Goal: Information Seeking & Learning: Learn about a topic

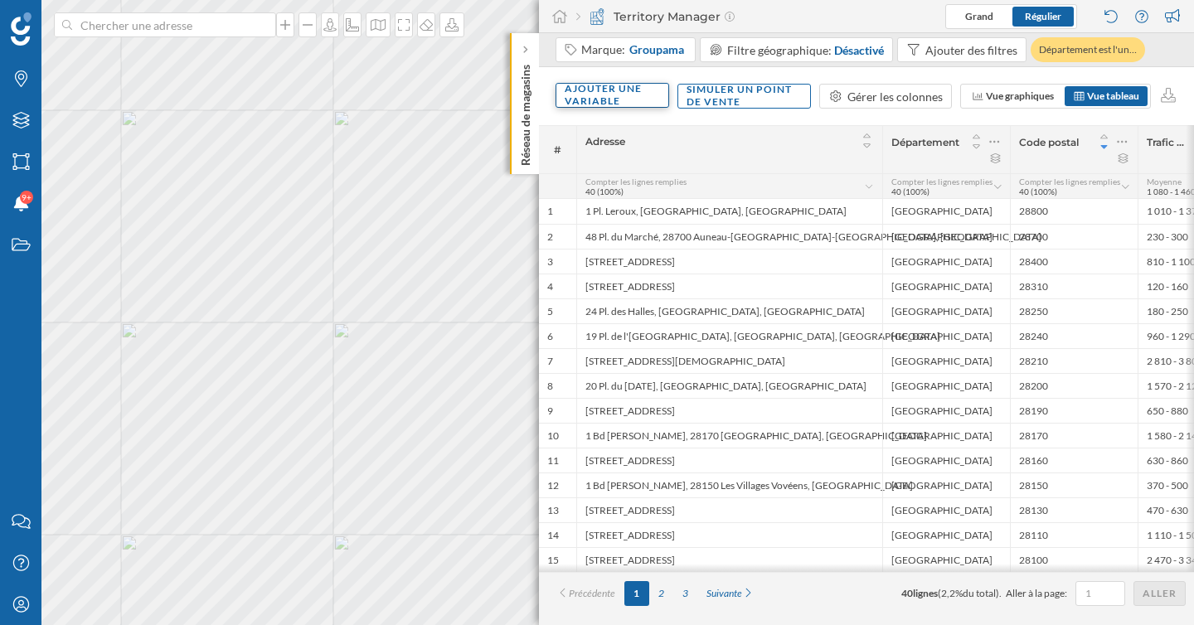
click at [622, 90] on div "Ajouter une variable" at bounding box center [613, 95] width 114 height 25
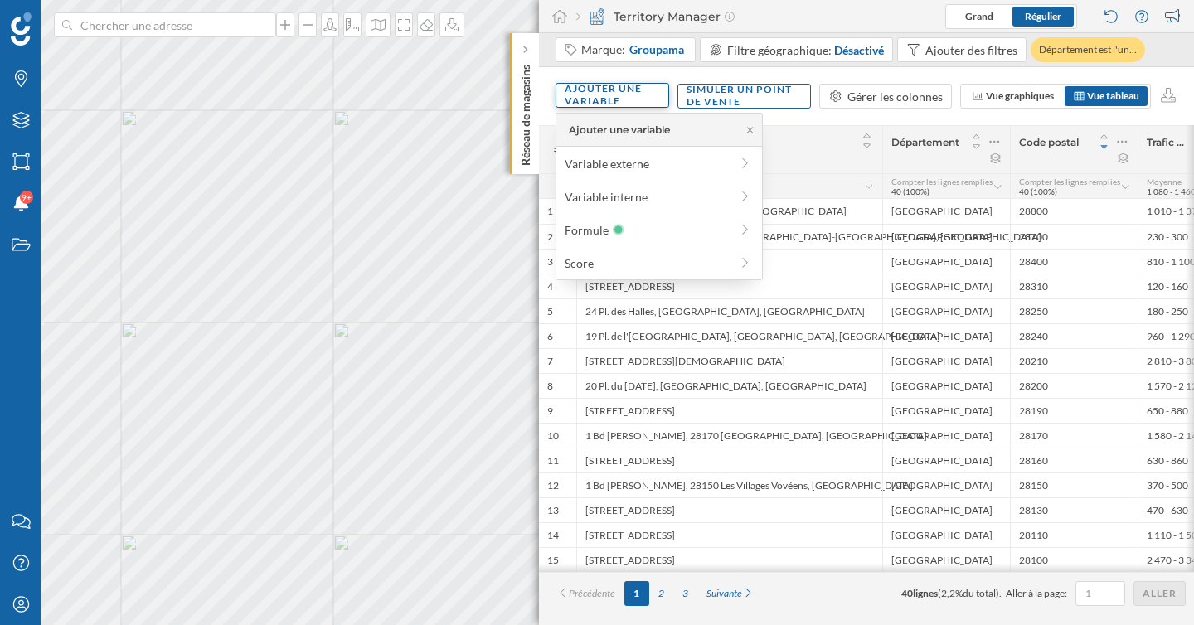
click at [622, 90] on div "Ajouter une variable" at bounding box center [613, 95] width 114 height 25
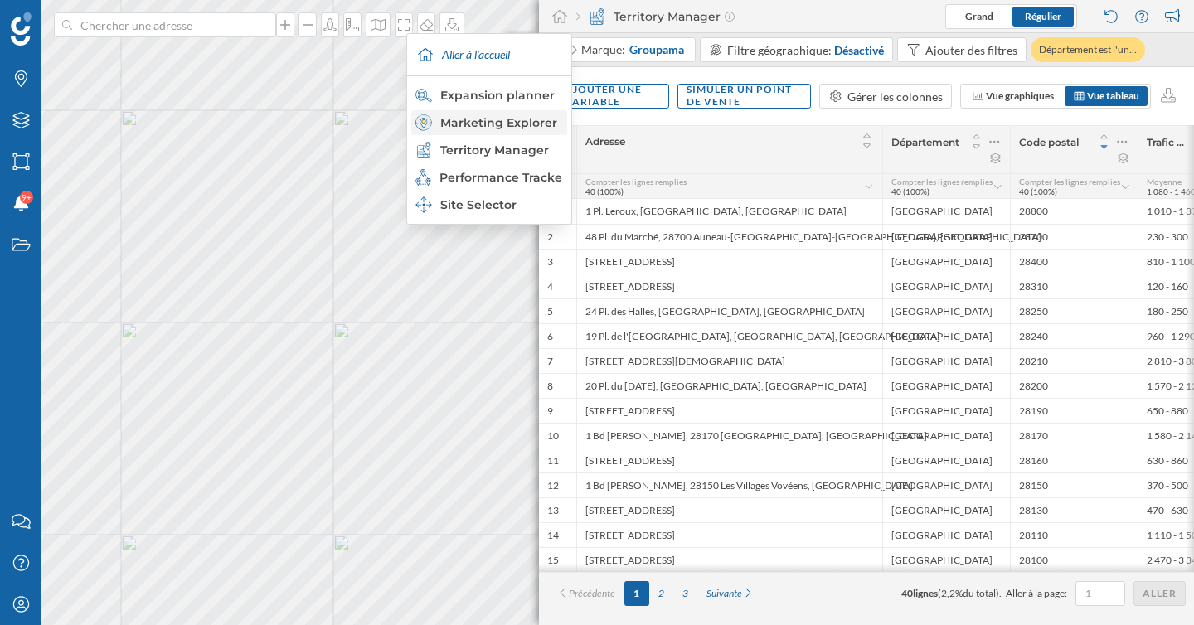
click at [511, 123] on div "Marketing Explorer" at bounding box center [489, 122] width 146 height 17
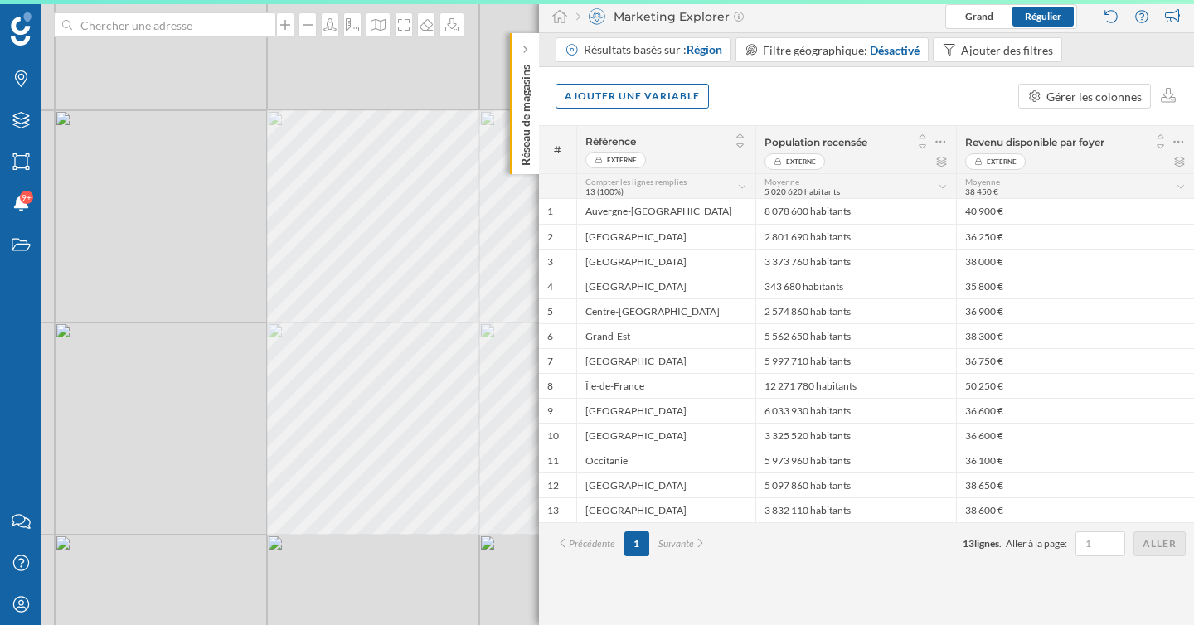
click at [426, 330] on div "© Mapbox © OpenStreetMap Improve this map" at bounding box center [597, 312] width 1194 height 625
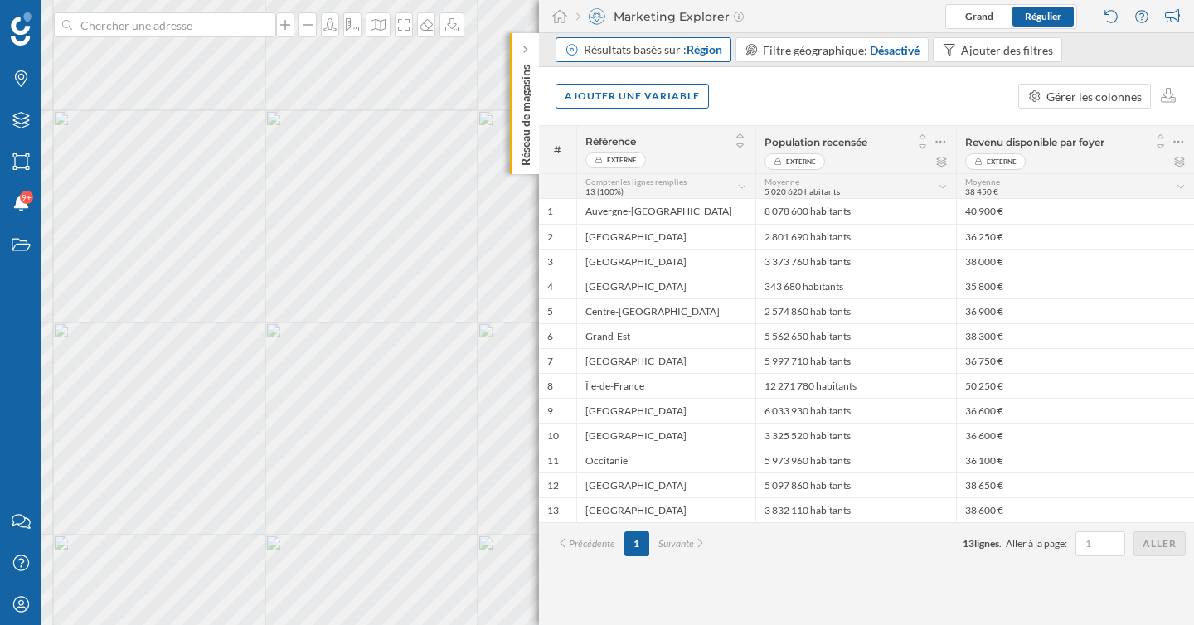
click at [644, 51] on div "Résultats basés sur : Région" at bounding box center [653, 49] width 139 height 17
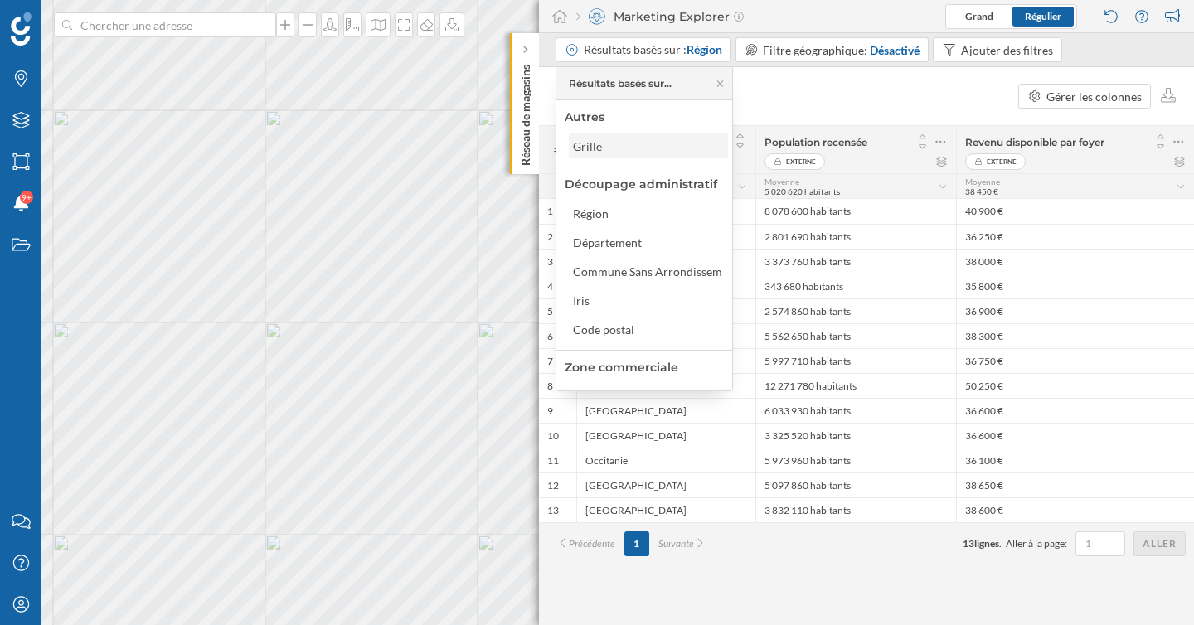
click at [644, 150] on div "Grille" at bounding box center [647, 146] width 149 height 17
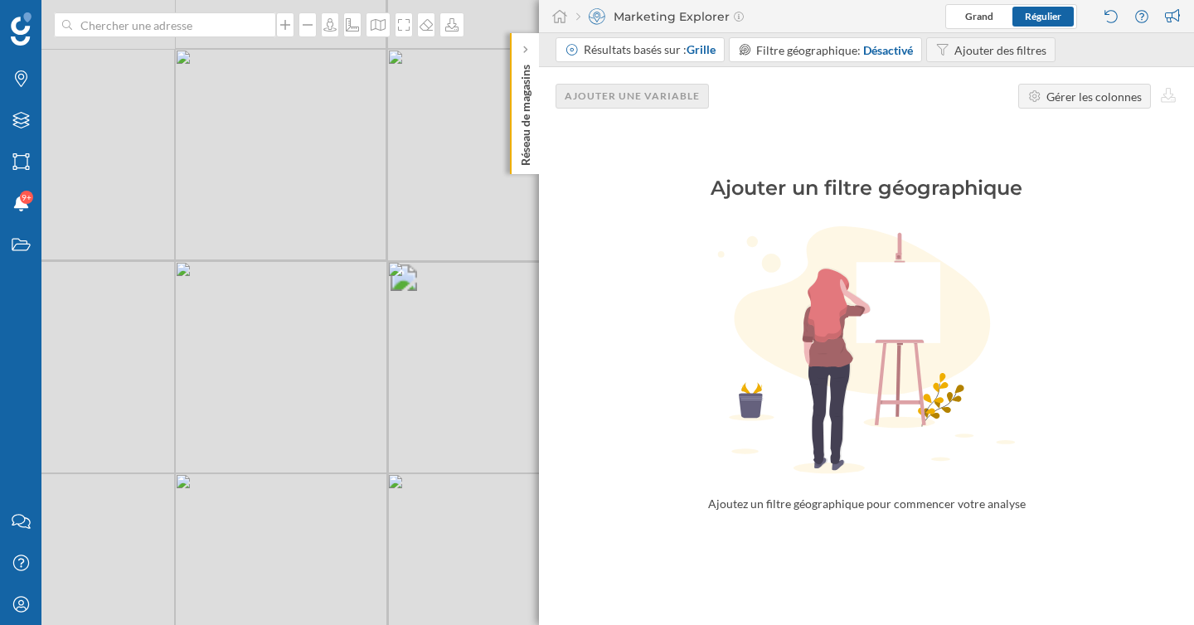
drag, startPoint x: 380, startPoint y: 281, endPoint x: 324, endPoint y: 338, distance: 79.2
click at [324, 338] on div "© Mapbox © OpenStreetMap Improve this map" at bounding box center [597, 312] width 1194 height 625
drag, startPoint x: 350, startPoint y: 261, endPoint x: 353, endPoint y: 399, distance: 137.7
click at [352, 380] on div "© Mapbox © OpenStreetMap Improve this map" at bounding box center [597, 312] width 1194 height 625
drag, startPoint x: 353, startPoint y: 399, endPoint x: 316, endPoint y: 280, distance: 124.1
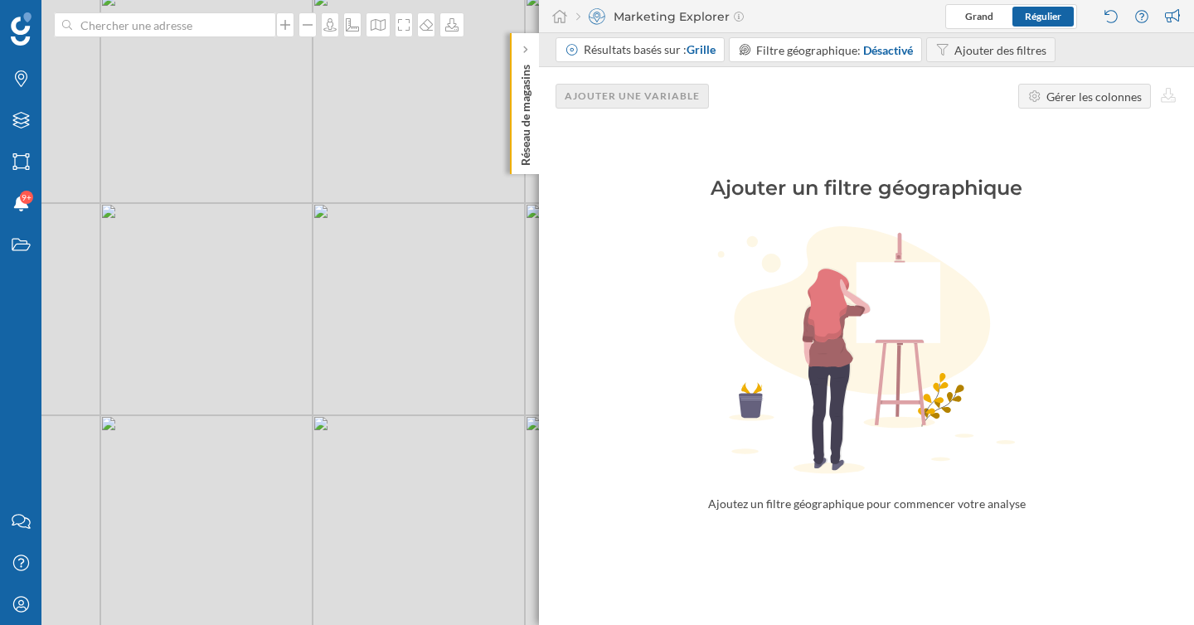
click at [327, 333] on div "© Mapbox © OpenStreetMap Improve this map" at bounding box center [597, 312] width 1194 height 625
drag, startPoint x: 363, startPoint y: 398, endPoint x: 326, endPoint y: 394, distance: 37.6
click at [326, 394] on div "© Mapbox © OpenStreetMap Improve this map" at bounding box center [597, 312] width 1194 height 625
drag, startPoint x: 705, startPoint y: 192, endPoint x: 1069, endPoint y: 182, distance: 364.3
click at [1059, 182] on div "Ajouter un filtre géographique" at bounding box center [866, 188] width 531 height 27
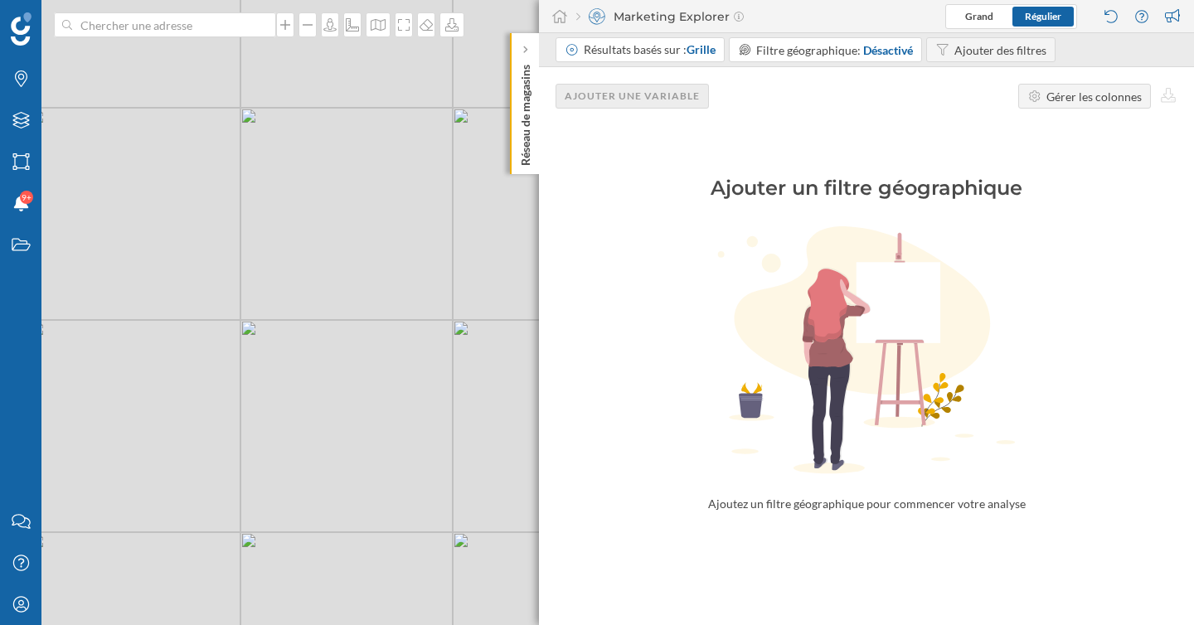
click at [1070, 182] on div "Ajouter un filtre géographique" at bounding box center [866, 188] width 531 height 27
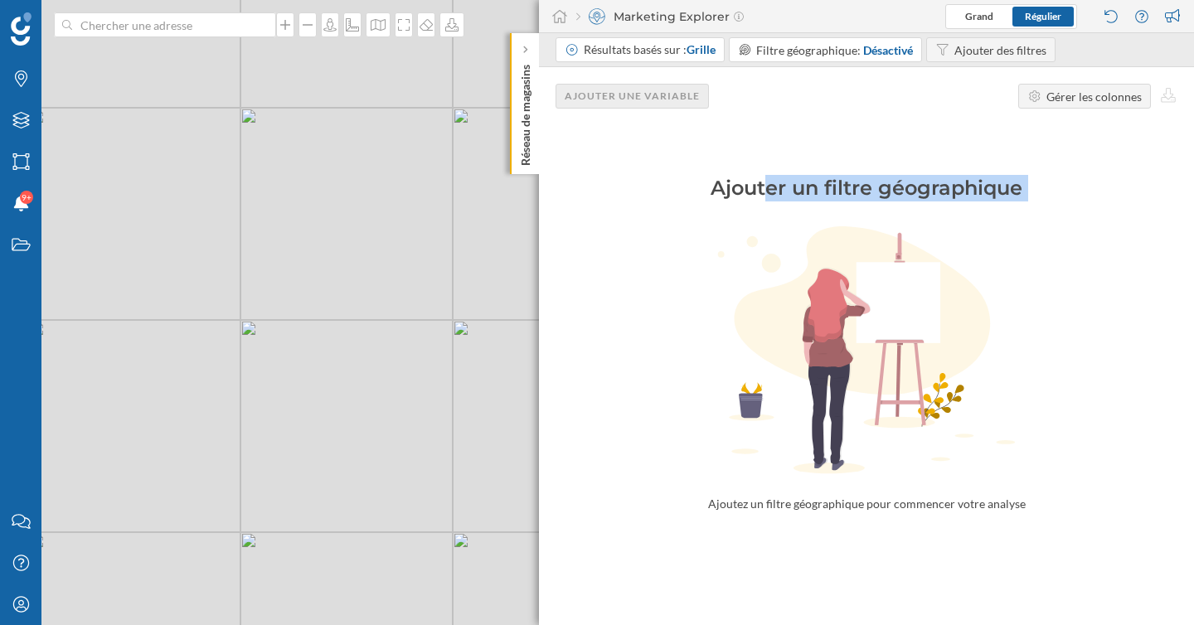
drag, startPoint x: 1070, startPoint y: 182, endPoint x: 716, endPoint y: 182, distance: 354.2
click at [716, 182] on div "Ajouter un filtre géographique" at bounding box center [866, 188] width 531 height 27
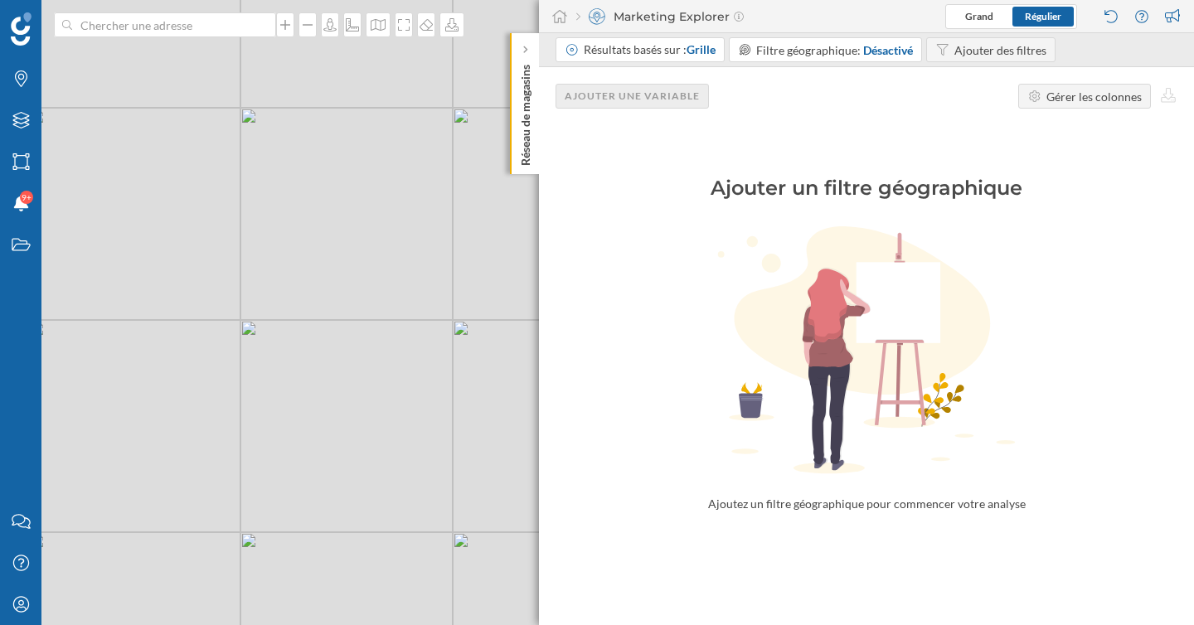
drag, startPoint x: 716, startPoint y: 182, endPoint x: 1057, endPoint y: 187, distance: 340.9
click at [1040, 187] on div "Ajouter un filtre géographique" at bounding box center [866, 188] width 531 height 27
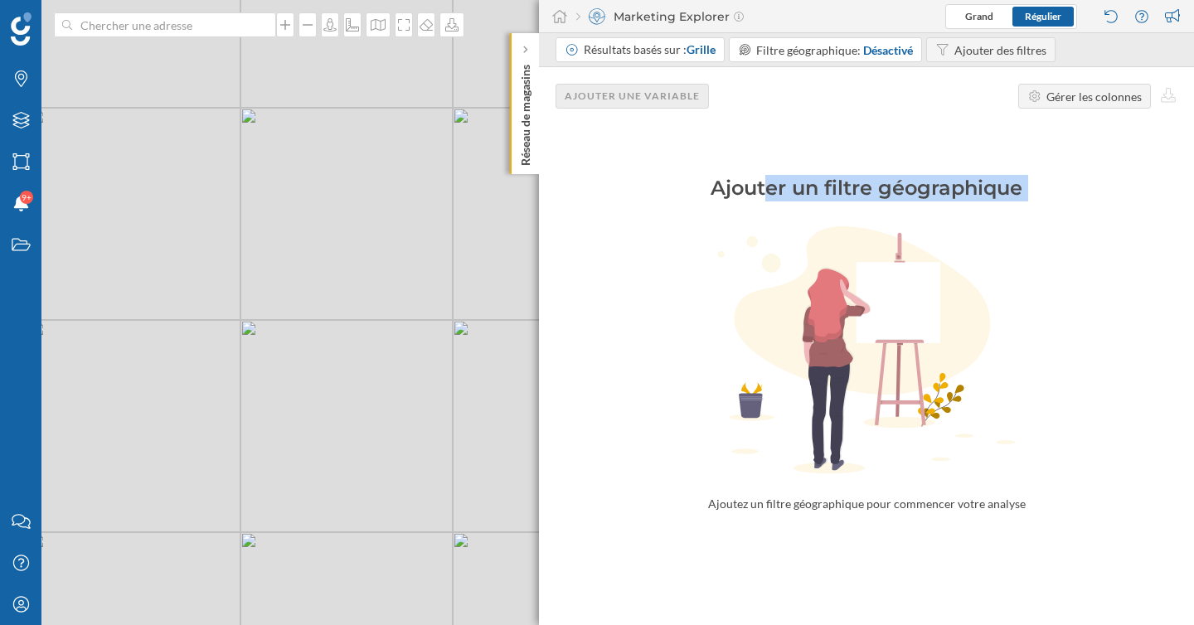
click at [1057, 187] on div "Ajouter un filtre géographique" at bounding box center [866, 188] width 531 height 27
drag, startPoint x: 1057, startPoint y: 187, endPoint x: 742, endPoint y: 232, distance: 317.7
click at [743, 232] on div "Ajouter un filtre géographique Ajoutez un filtre géographique pour commencer vo…" at bounding box center [866, 318] width 655 height 387
drag, startPoint x: 701, startPoint y: 196, endPoint x: 970, endPoint y: 191, distance: 268.8
click at [953, 192] on div "Ajouter un filtre géographique" at bounding box center [866, 188] width 531 height 27
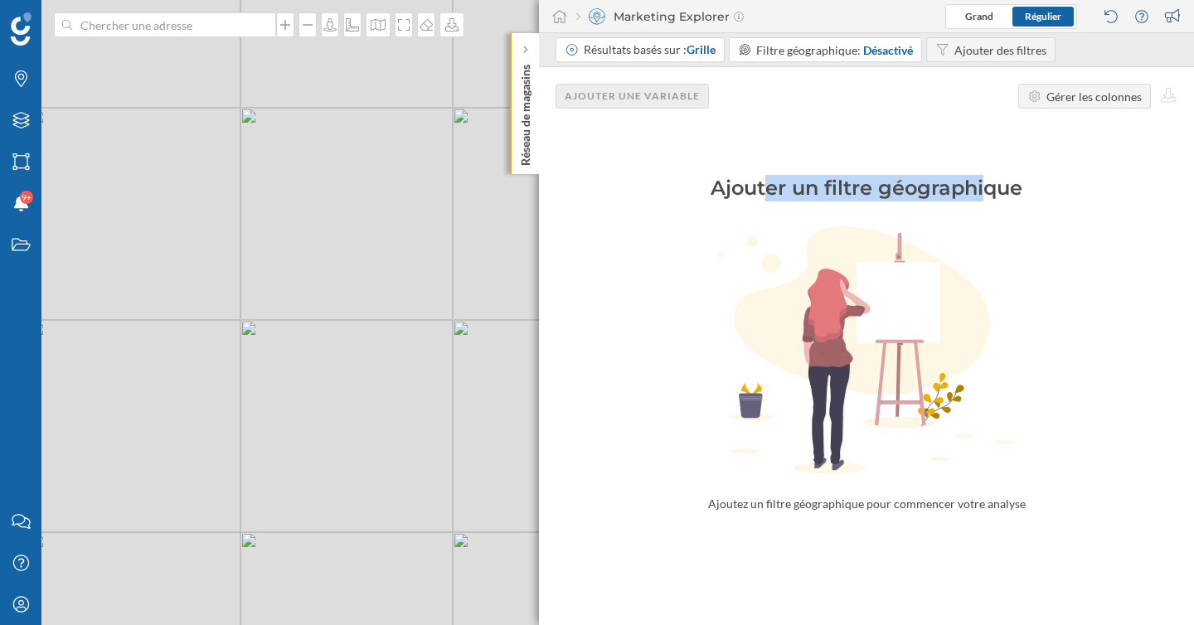
drag, startPoint x: 1043, startPoint y: 182, endPoint x: 787, endPoint y: 184, distance: 255.5
click at [796, 184] on div "Ajouter un filtre géographique" at bounding box center [866, 188] width 531 height 27
drag, startPoint x: 683, startPoint y: 191, endPoint x: 1121, endPoint y: 193, distance: 438.0
click at [1098, 193] on div "Ajouter un filtre géographique" at bounding box center [866, 188] width 531 height 27
click at [1121, 193] on div "Ajouter un filtre géographique" at bounding box center [866, 188] width 531 height 27
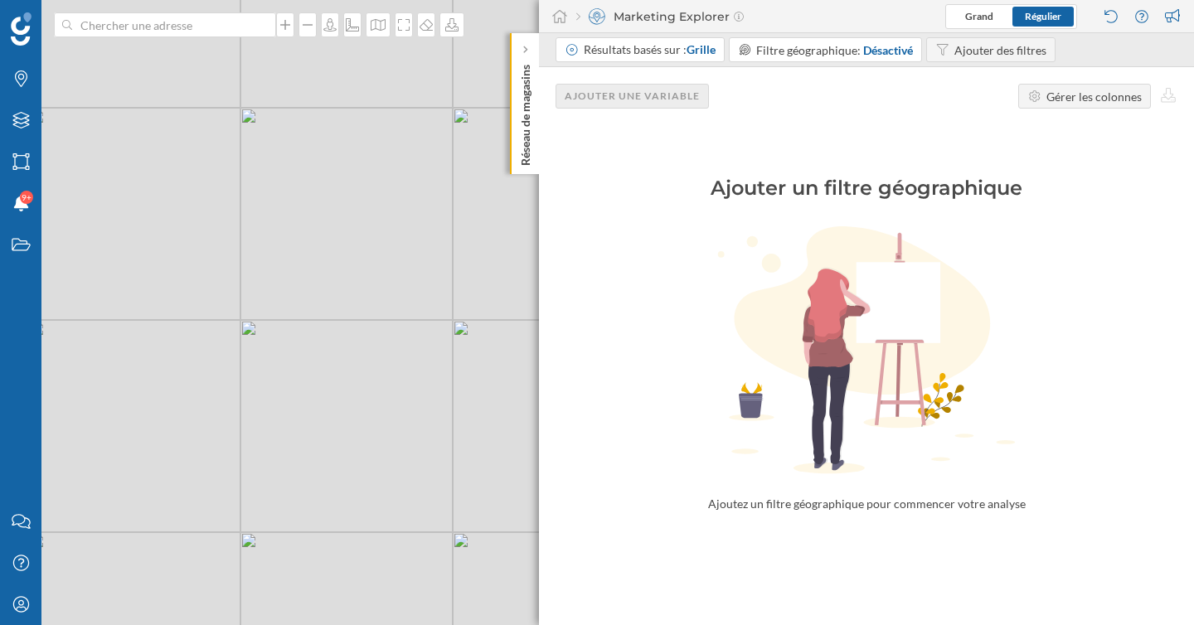
click at [679, 301] on icon at bounding box center [866, 350] width 655 height 249
drag, startPoint x: 667, startPoint y: 221, endPoint x: 1126, endPoint y: 625, distance: 611.2
click at [1111, 616] on div "Résultats basés sur : Grille Filtre géographique: Désactivé Ajouter des filtres…" at bounding box center [866, 329] width 655 height 592
drag, startPoint x: 661, startPoint y: 249, endPoint x: 829, endPoint y: 299, distance: 175.8
click at [829, 299] on icon at bounding box center [866, 350] width 655 height 249
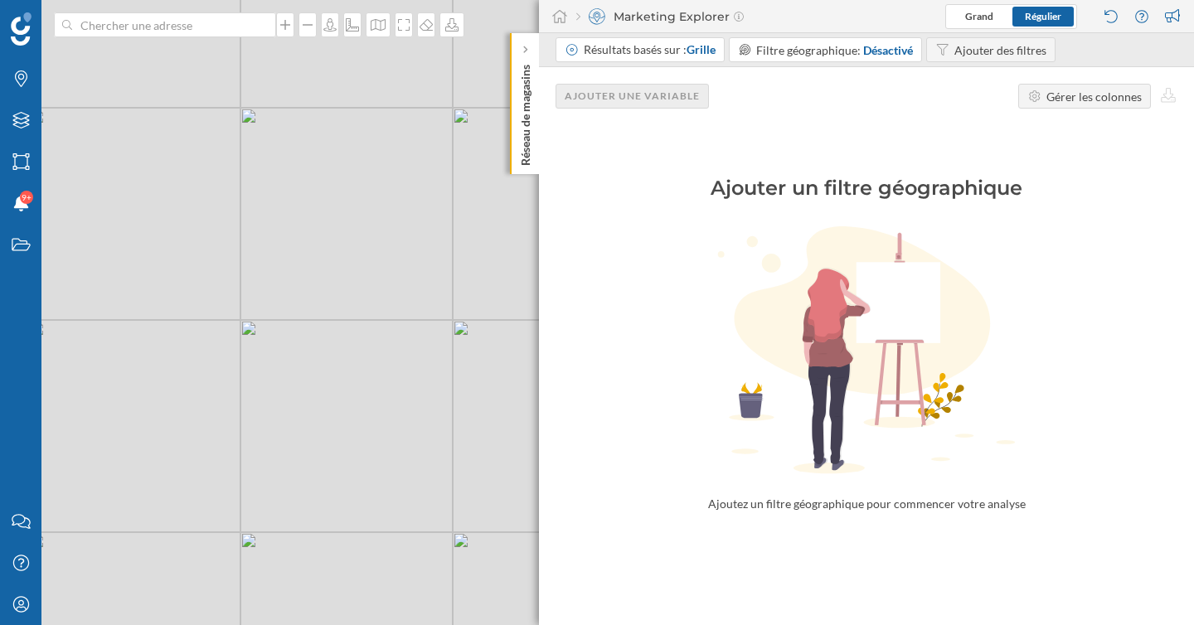
drag, startPoint x: 810, startPoint y: 15, endPoint x: 1026, endPoint y: 17, distance: 216.5
click at [1026, 17] on div "Marketing Explorer Grand Régulier" at bounding box center [866, 16] width 655 height 33
drag, startPoint x: 330, startPoint y: 300, endPoint x: 191, endPoint y: 345, distance: 146.4
click at [228, 339] on div "© Mapbox © OpenStreetMap Improve this map" at bounding box center [597, 312] width 1194 height 625
drag, startPoint x: 252, startPoint y: 281, endPoint x: 398, endPoint y: 395, distance: 185.0
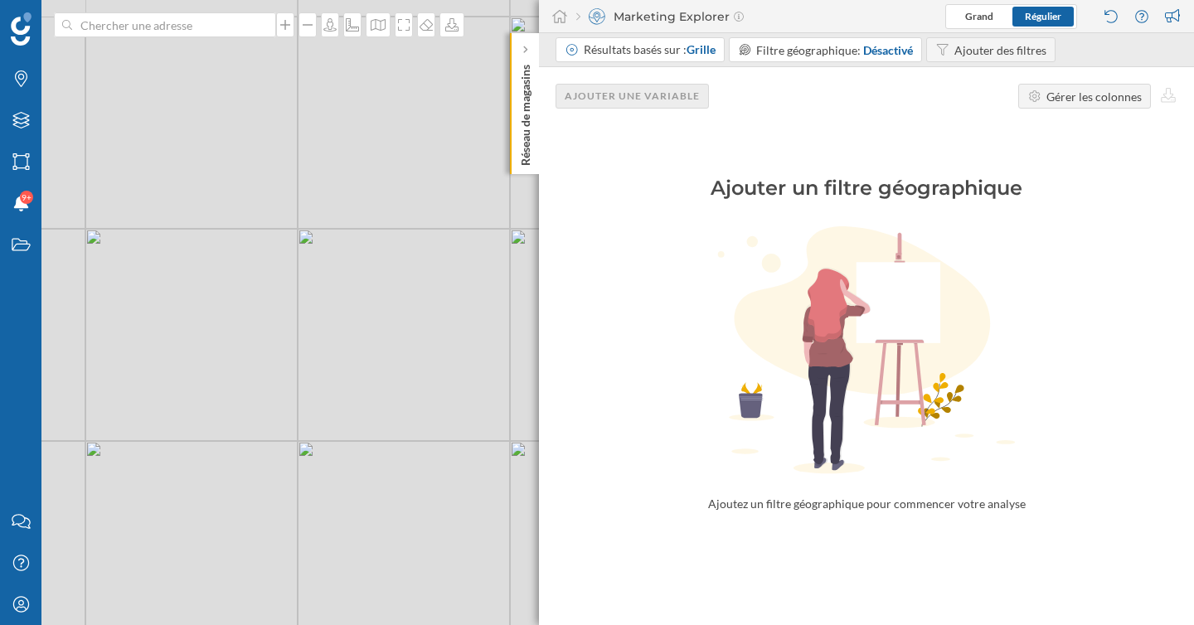
click at [382, 374] on div "© Mapbox © OpenStreetMap Improve this map" at bounding box center [597, 312] width 1194 height 625
drag, startPoint x: 398, startPoint y: 397, endPoint x: 241, endPoint y: 252, distance: 214.3
click at [276, 296] on div "© Mapbox © OpenStreetMap Improve this map" at bounding box center [597, 312] width 1194 height 625
drag, startPoint x: 381, startPoint y: 305, endPoint x: 271, endPoint y: 388, distance: 137.4
click at [273, 377] on div "© Mapbox © OpenStreetMap Improve this map" at bounding box center [597, 312] width 1194 height 625
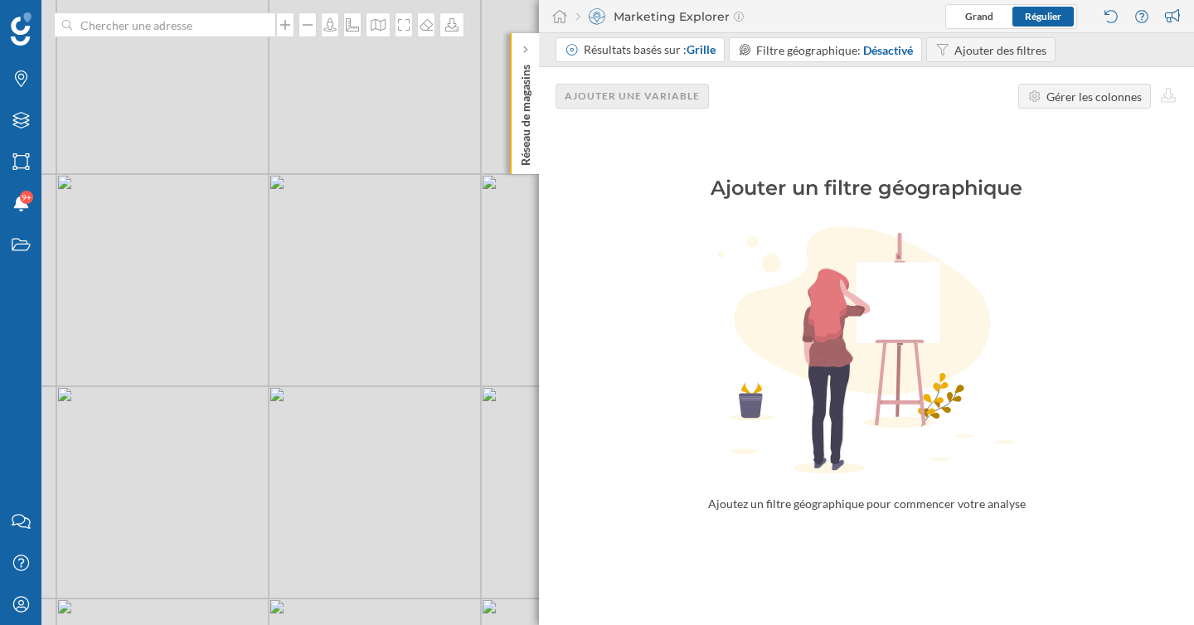
drag, startPoint x: 332, startPoint y: 344, endPoint x: 250, endPoint y: 577, distance: 247.1
click at [251, 551] on div "© Mapbox © OpenStreetMap Improve this map" at bounding box center [597, 312] width 1194 height 625
drag, startPoint x: 273, startPoint y: 552, endPoint x: 393, endPoint y: 345, distance: 239.0
click at [384, 363] on div "© Mapbox © OpenStreetMap Improve this map" at bounding box center [597, 312] width 1194 height 625
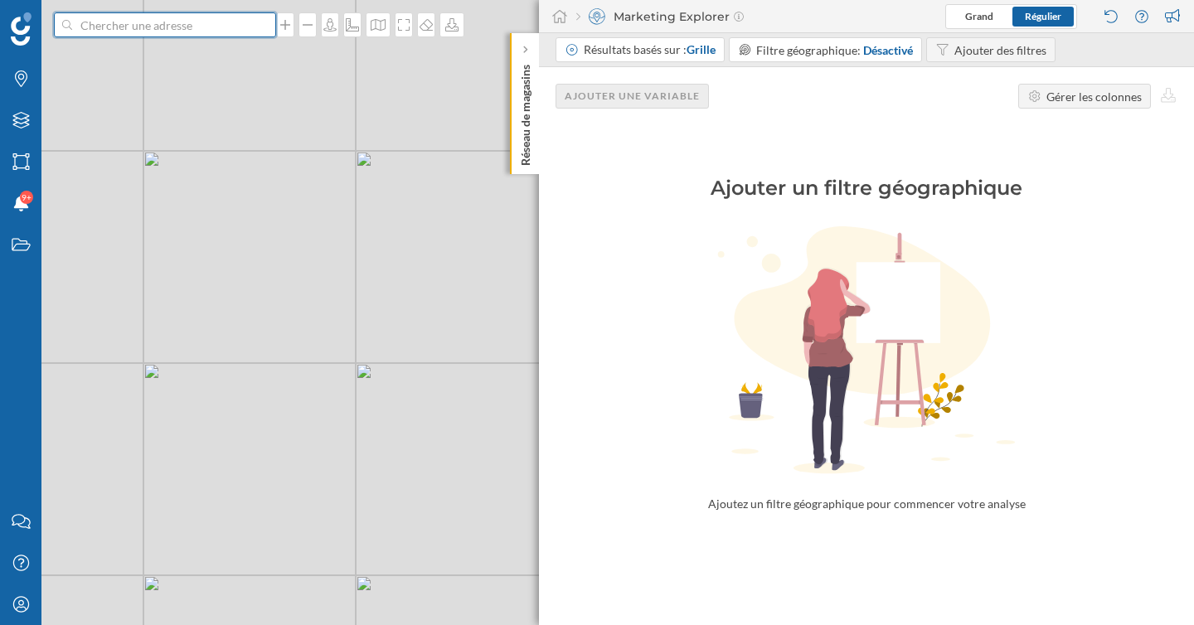
click at [211, 26] on input at bounding box center [165, 24] width 186 height 25
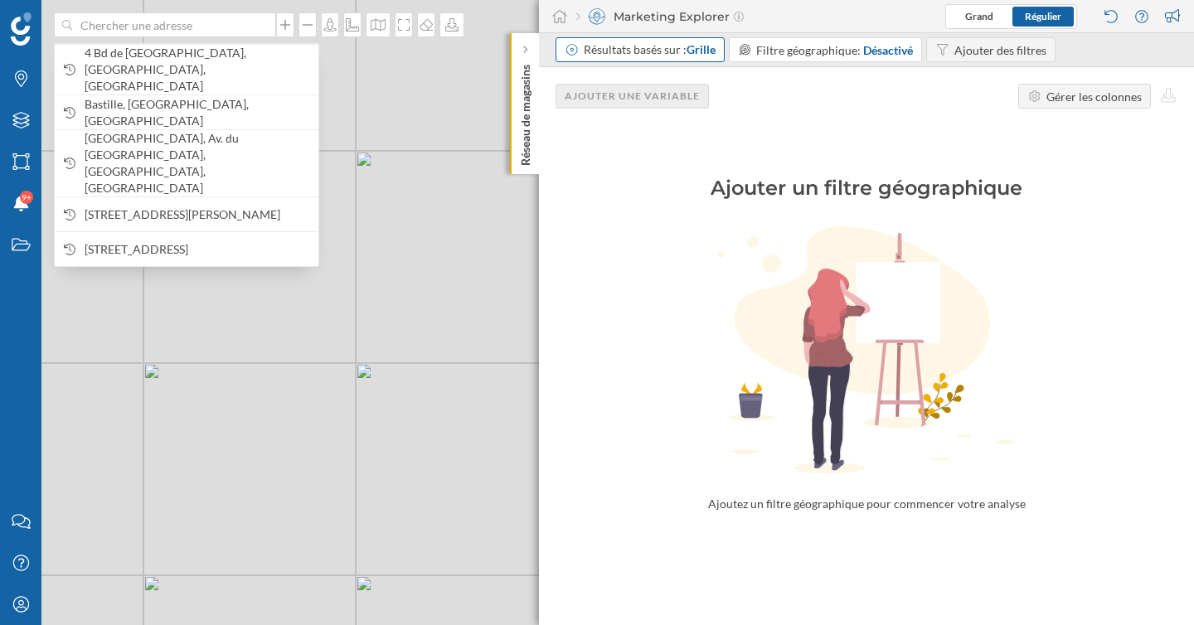
click at [696, 50] on span "Grille" at bounding box center [701, 49] width 29 height 14
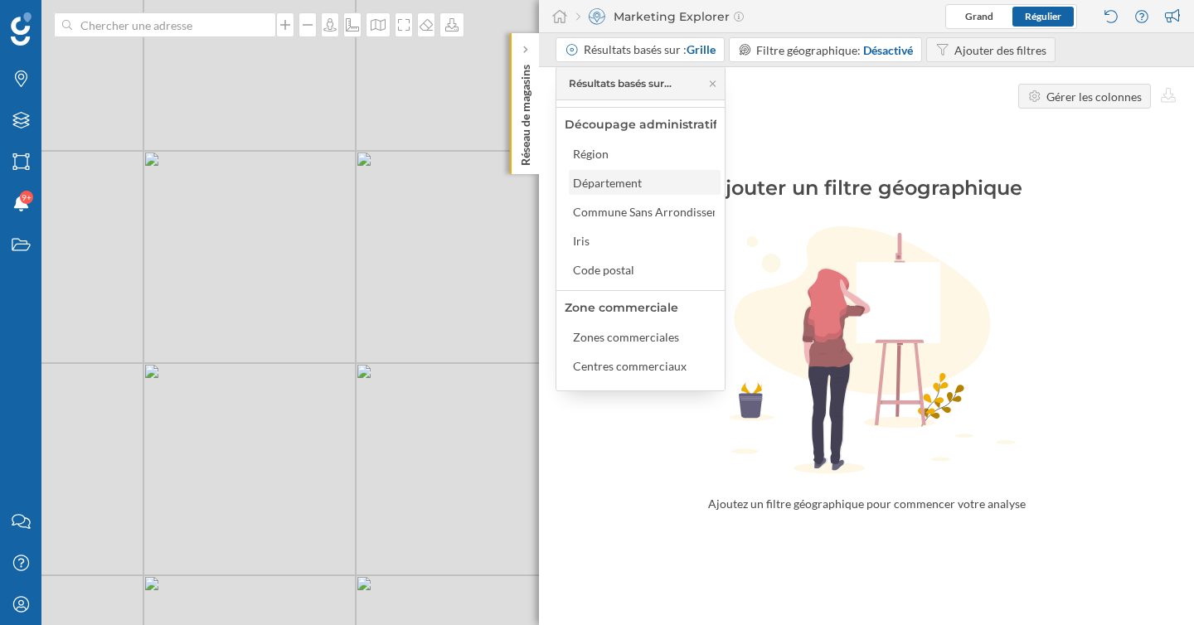
scroll to position [80, 0]
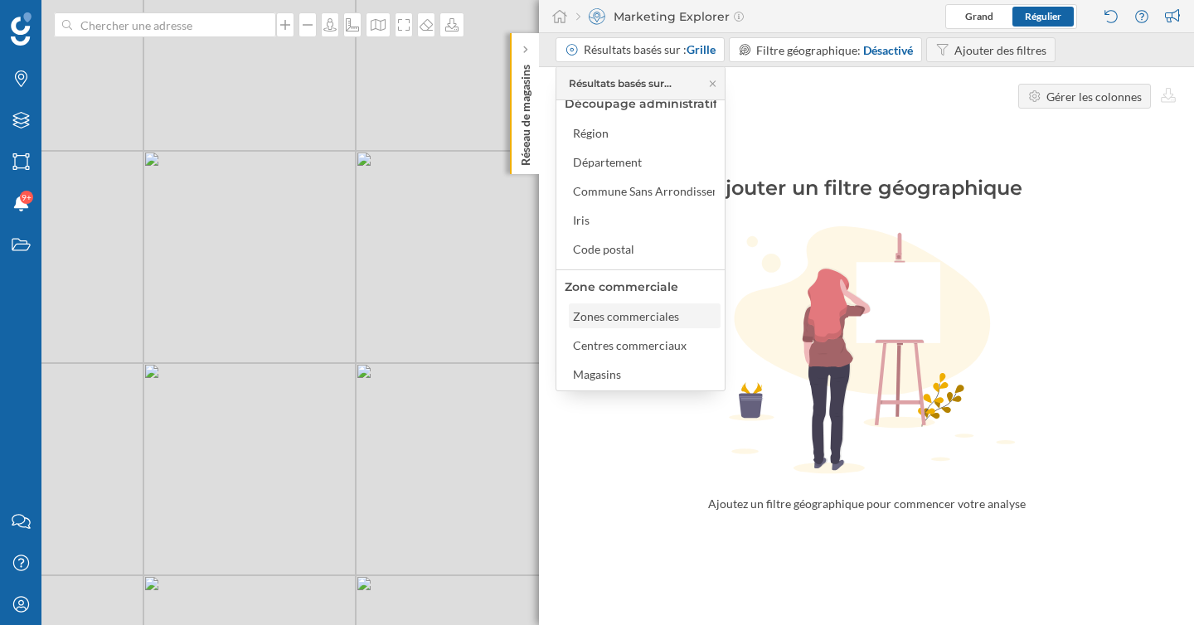
click at [653, 317] on div "Zones commerciales" at bounding box center [626, 316] width 106 height 14
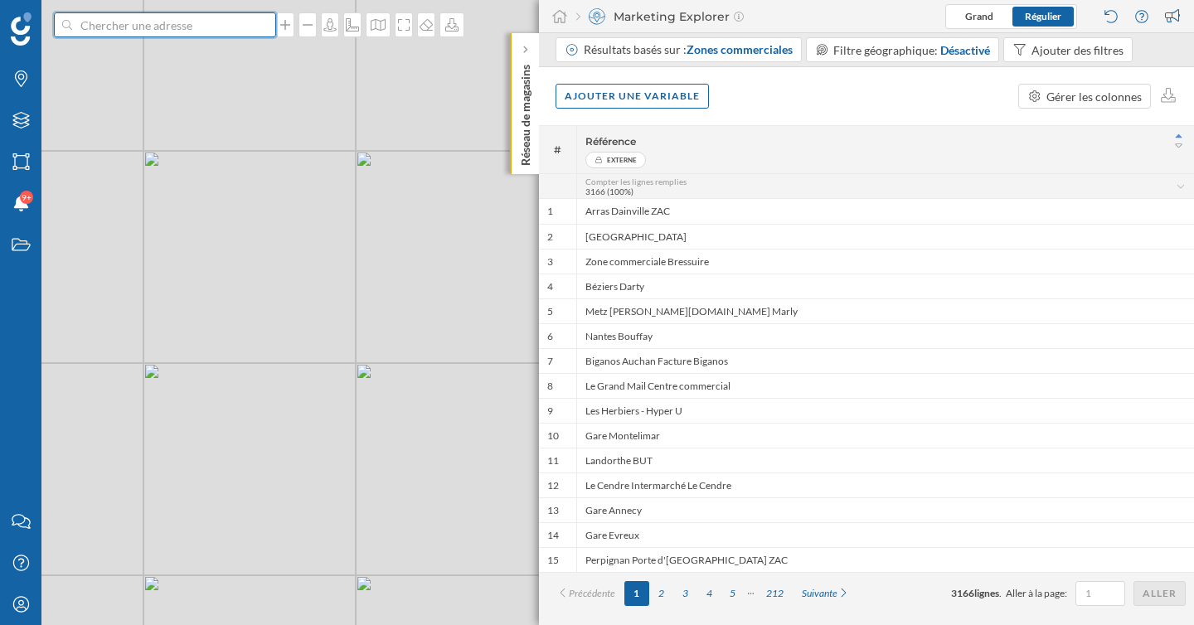
click at [219, 36] on input at bounding box center [165, 24] width 186 height 25
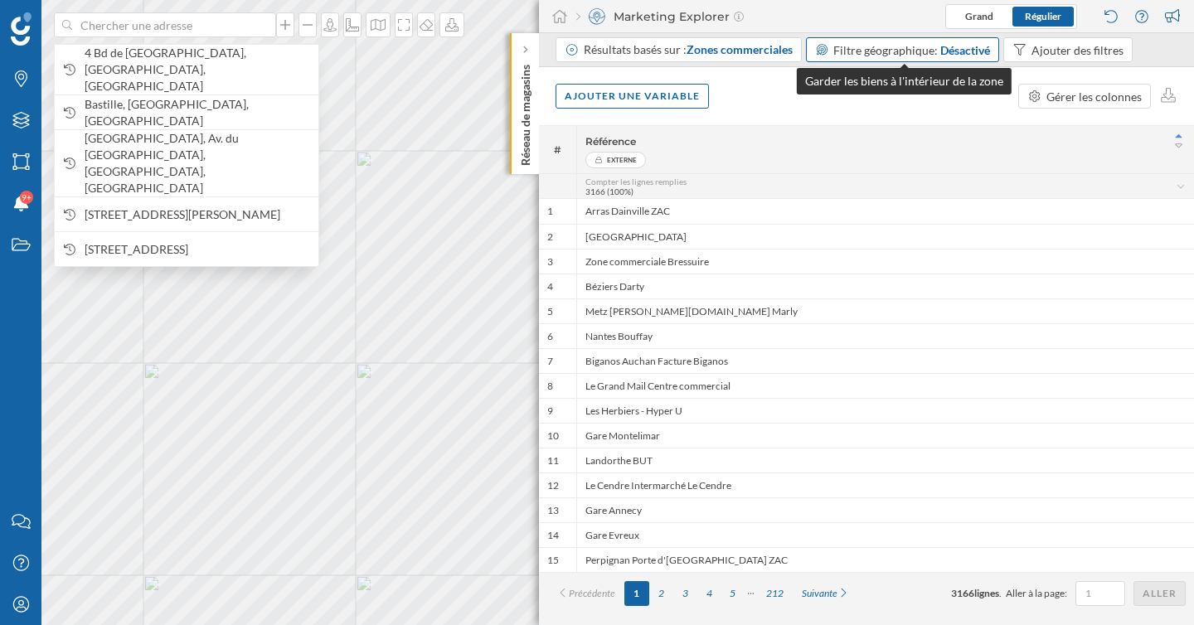
click at [941, 49] on div "Désactivé" at bounding box center [966, 49] width 50 height 17
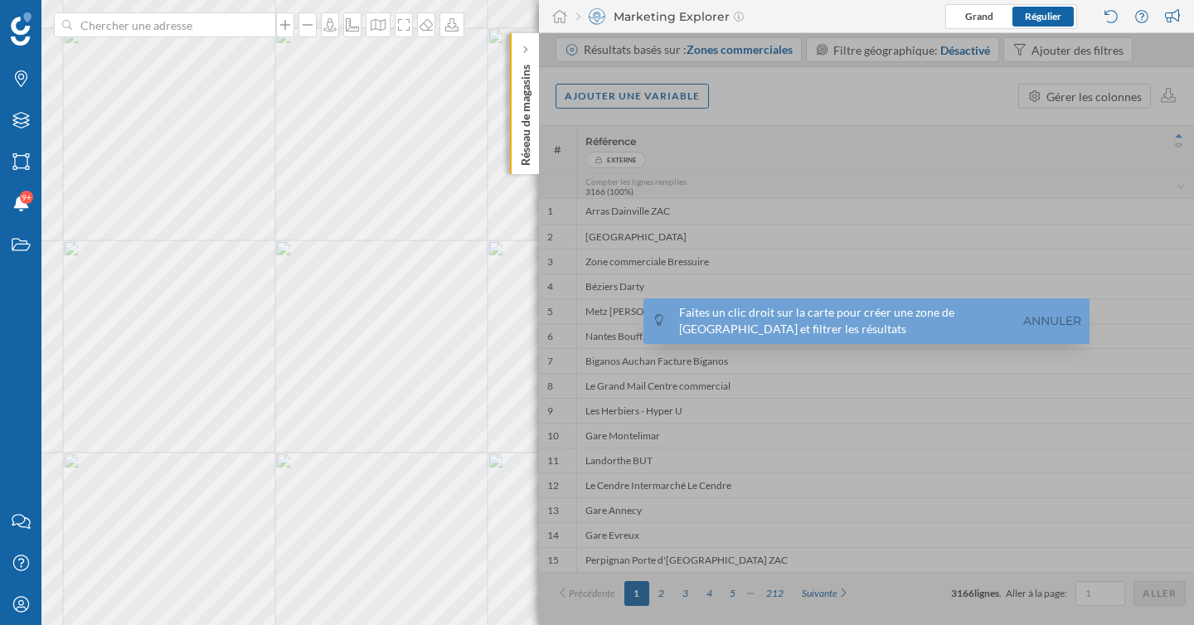
click at [1078, 214] on div at bounding box center [866, 329] width 655 height 592
click at [1058, 321] on link "Annuler" at bounding box center [1052, 321] width 66 height 19
